Goal: Information Seeking & Learning: Check status

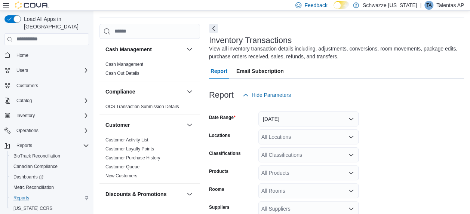
scroll to position [25, 0]
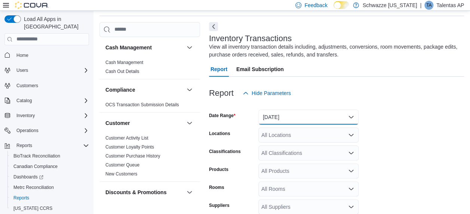
click at [273, 117] on button "Yesterday" at bounding box center [308, 117] width 100 height 15
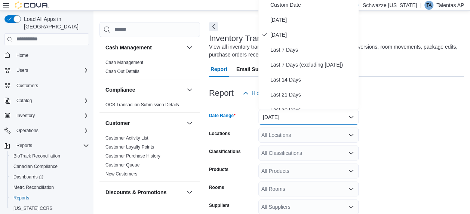
scroll to position [22, 0]
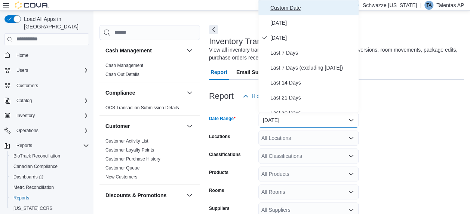
click at [286, 6] on span "Custom Date" at bounding box center [312, 7] width 85 height 9
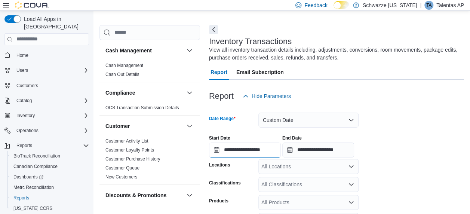
click at [248, 148] on input "**********" at bounding box center [245, 149] width 72 height 15
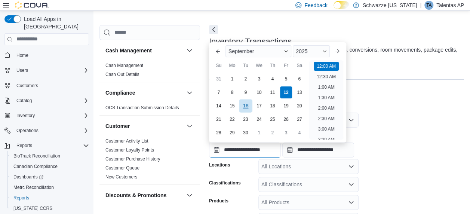
scroll to position [23, 0]
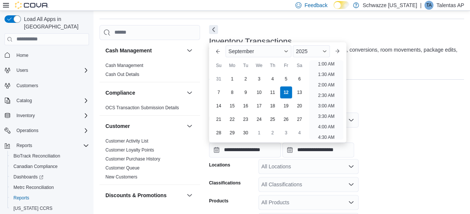
click at [238, 79] on div "31 1 2 3 4 5 6" at bounding box center [259, 78] width 94 height 13
click at [235, 80] on div "1" at bounding box center [231, 78] width 13 height 13
type input "**********"
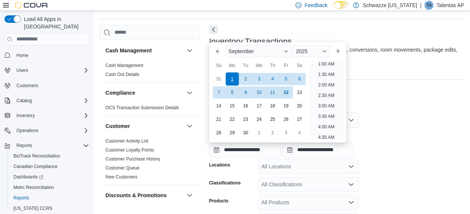
scroll to position [1, 0]
click at [411, 98] on div "Report Hide Parameters" at bounding box center [336, 96] width 255 height 15
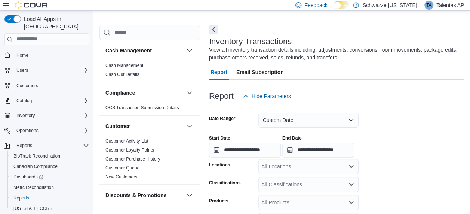
scroll to position [125, 0]
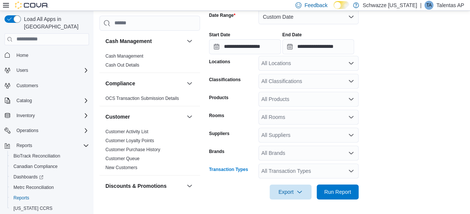
click at [288, 175] on div "All Transaction Types" at bounding box center [308, 170] width 100 height 15
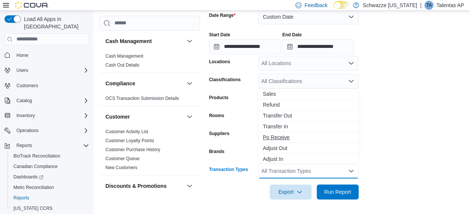
click at [285, 138] on span "Po Receive" at bounding box center [308, 136] width 91 height 7
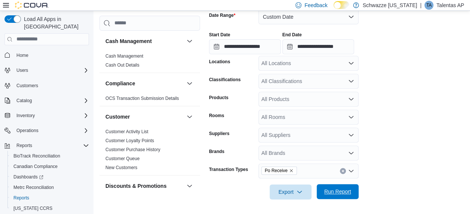
click at [341, 194] on span "Run Report" at bounding box center [337, 191] width 27 height 7
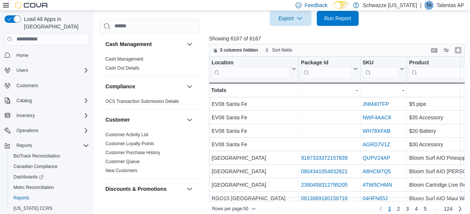
scroll to position [0, 222]
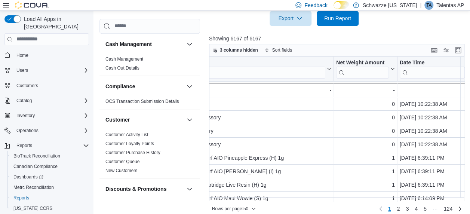
click at [324, 201] on div "Rows per page : 50 Page 1 of 124 1 2 3 4 5 … 124" at bounding box center [336, 207] width 255 height 13
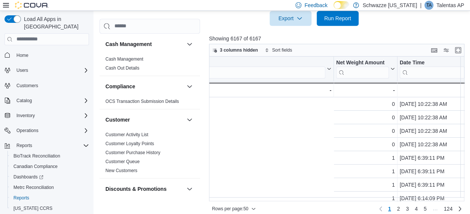
scroll to position [0, 445]
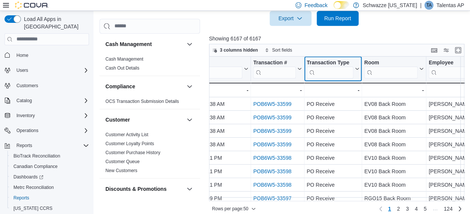
click at [332, 65] on div "Transaction Type" at bounding box center [330, 62] width 47 height 7
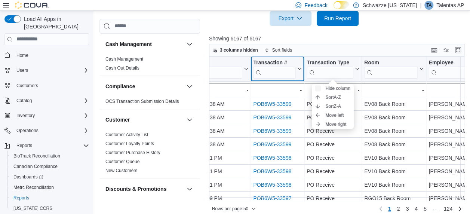
click at [271, 72] on input "search" at bounding box center [274, 72] width 43 height 12
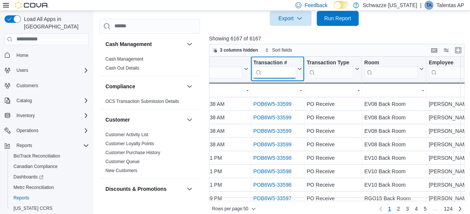
paste input "**********"
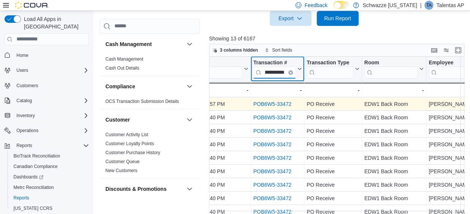
type input "**********"
click at [270, 103] on link "POB6W5-33472" at bounding box center [272, 104] width 38 height 6
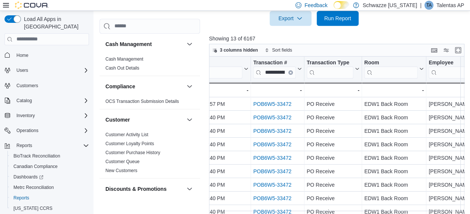
click at [443, 4] on p "Talentas AP" at bounding box center [450, 5] width 28 height 9
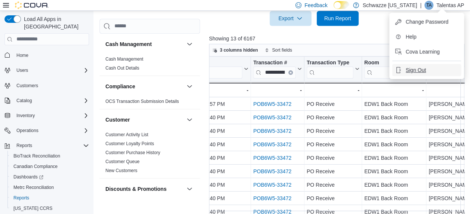
click at [429, 68] on button "Sign Out" at bounding box center [426, 70] width 69 height 12
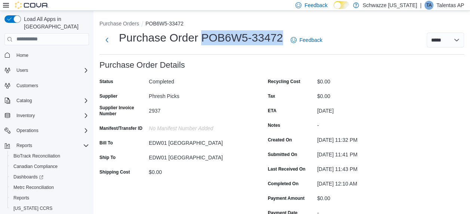
copy h1 "POB6W5-33472"
drag, startPoint x: 202, startPoint y: 36, endPoint x: 284, endPoint y: 43, distance: 82.9
click at [284, 43] on div "Purchase Order POB6W5-33472 Feedback" at bounding box center [212, 39] width 226 height 19
